Goal: Navigation & Orientation: Find specific page/section

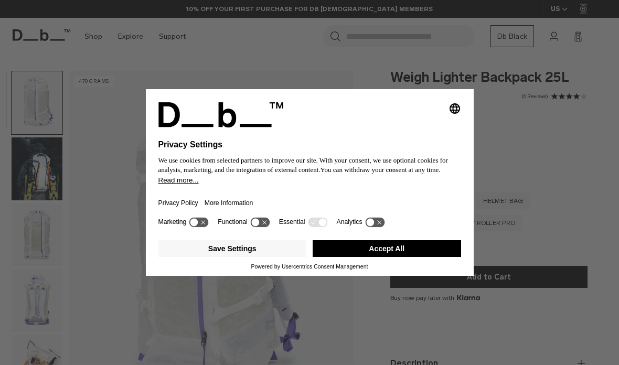
click at [363, 249] on button "Accept All" at bounding box center [387, 248] width 149 height 17
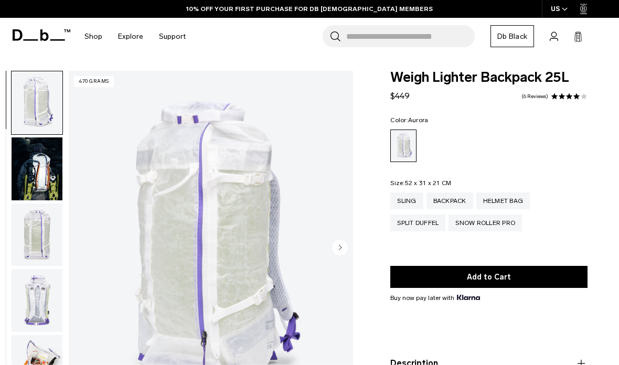
click at [42, 187] on img "button" at bounding box center [37, 169] width 51 height 63
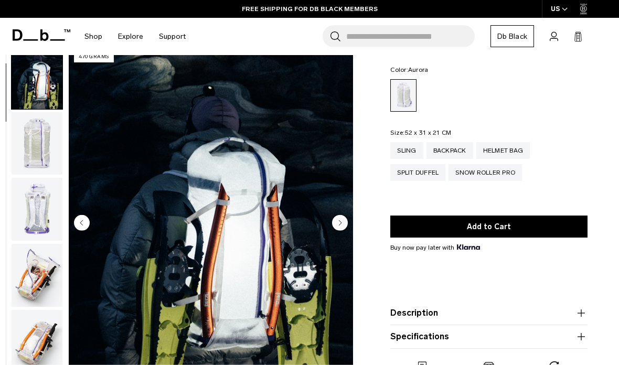
scroll to position [39, 0]
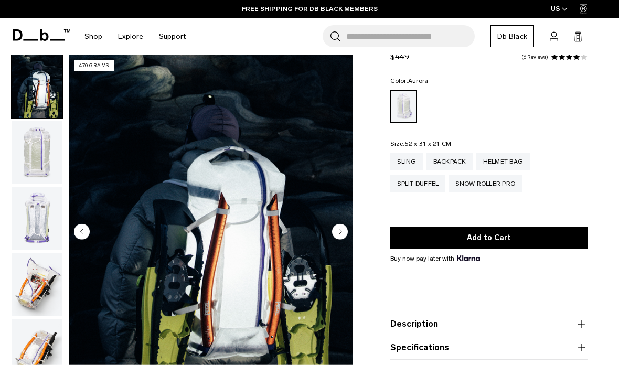
click at [38, 228] on img "button" at bounding box center [37, 218] width 51 height 63
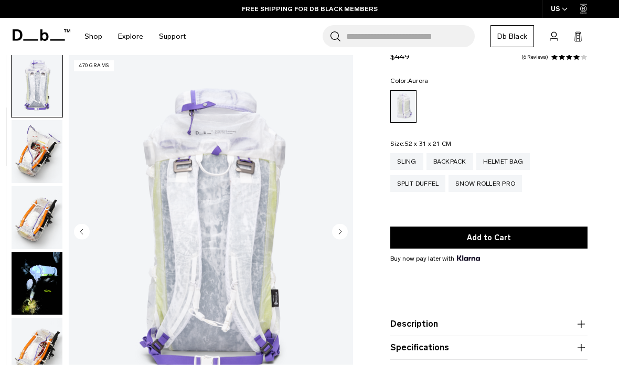
click at [38, 228] on img "button" at bounding box center [37, 217] width 51 height 63
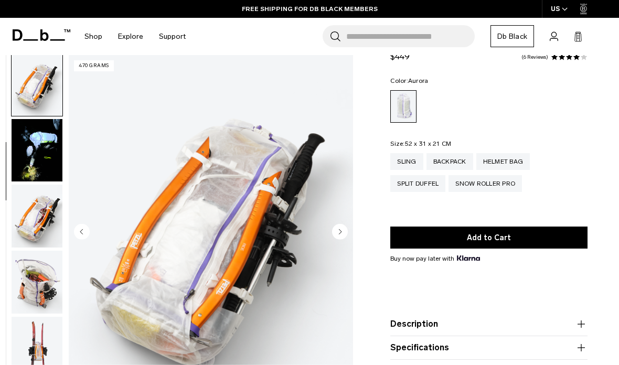
click at [38, 228] on img "button" at bounding box center [37, 216] width 51 height 63
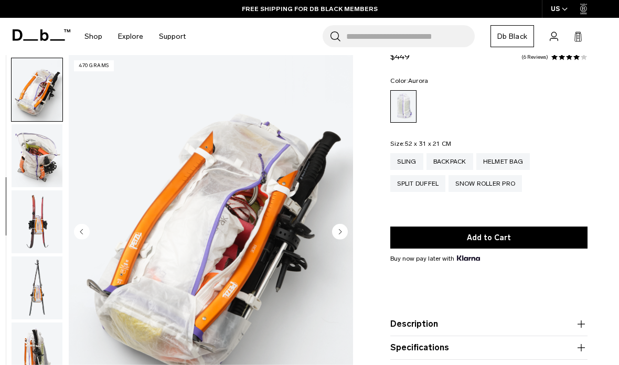
scroll to position [466, 0]
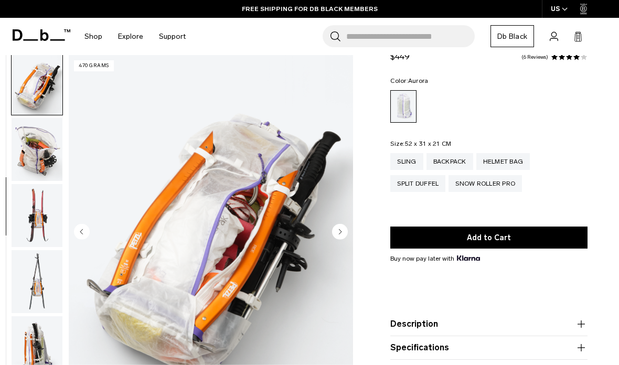
click at [37, 155] on img "button" at bounding box center [37, 149] width 51 height 63
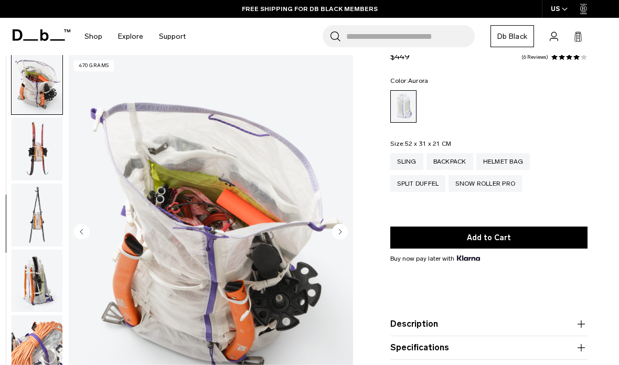
click at [37, 155] on img "button" at bounding box center [37, 149] width 51 height 63
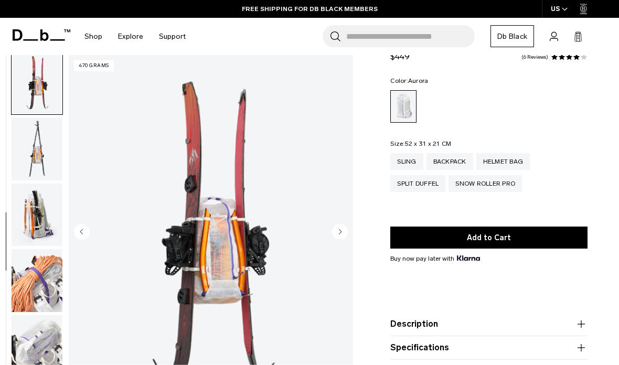
click at [37, 155] on img "button" at bounding box center [37, 149] width 51 height 63
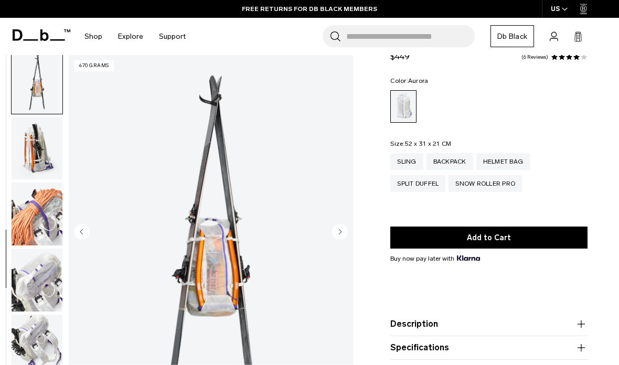
click at [37, 155] on img "button" at bounding box center [37, 148] width 51 height 63
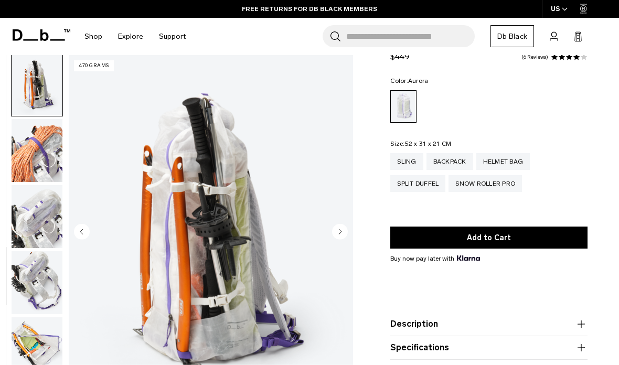
scroll to position [732, 0]
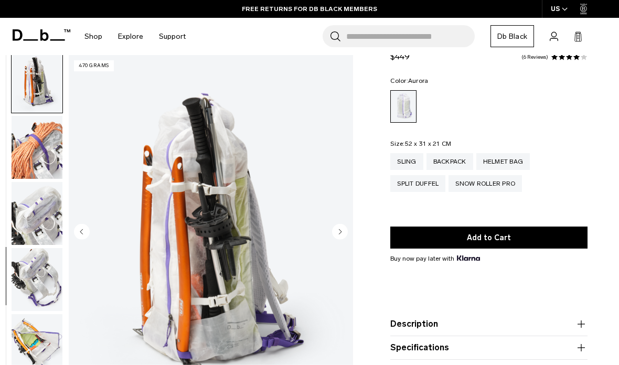
click at [34, 299] on img "button" at bounding box center [37, 279] width 51 height 63
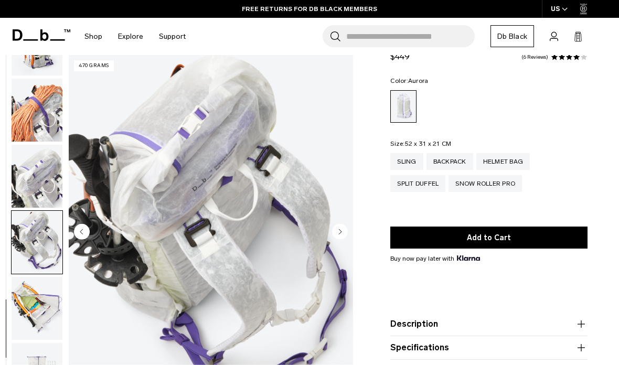
scroll to position [840, 0]
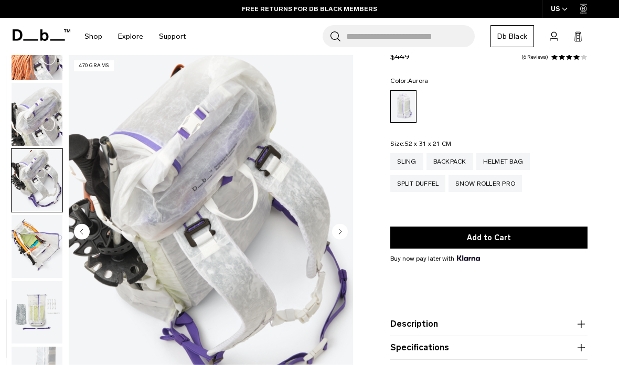
click at [34, 299] on img "button" at bounding box center [37, 312] width 51 height 63
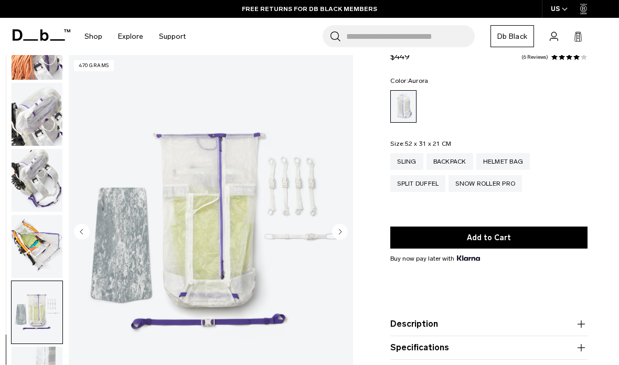
click at [34, 299] on img "button" at bounding box center [37, 312] width 51 height 63
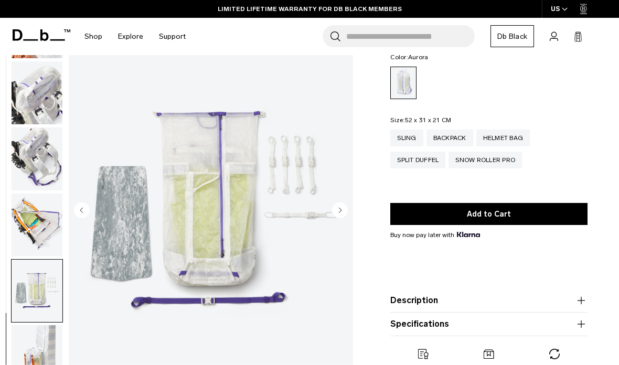
scroll to position [71, 0]
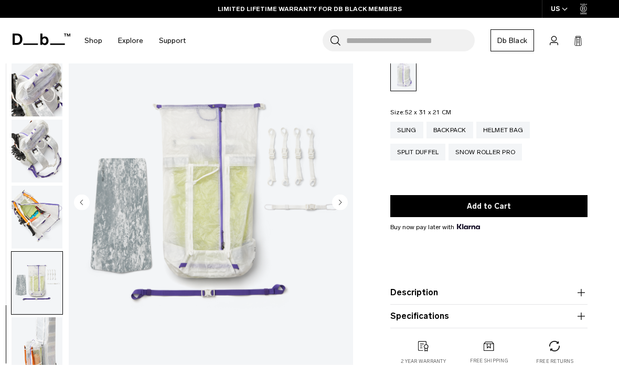
click at [27, 364] on img "button" at bounding box center [37, 349] width 51 height 63
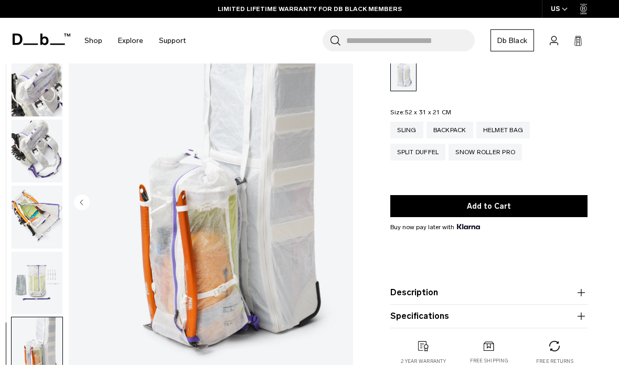
scroll to position [0, 0]
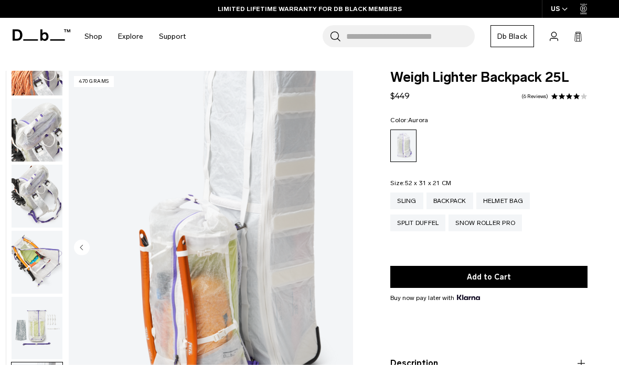
click at [57, 37] on icon at bounding box center [42, 35] width 58 height 12
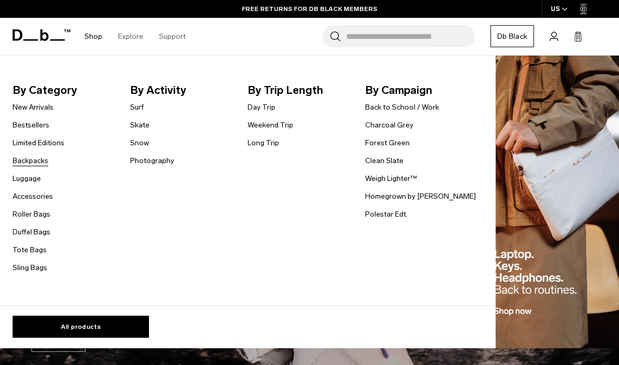
click at [26, 157] on link "Backpacks" at bounding box center [31, 160] width 36 height 11
